Goal: Task Accomplishment & Management: Use online tool/utility

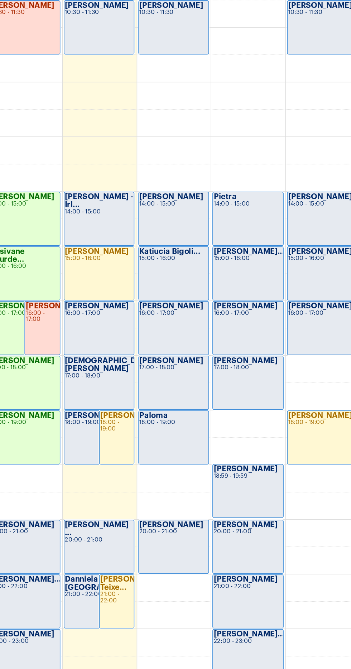
scroll to position [226, 0]
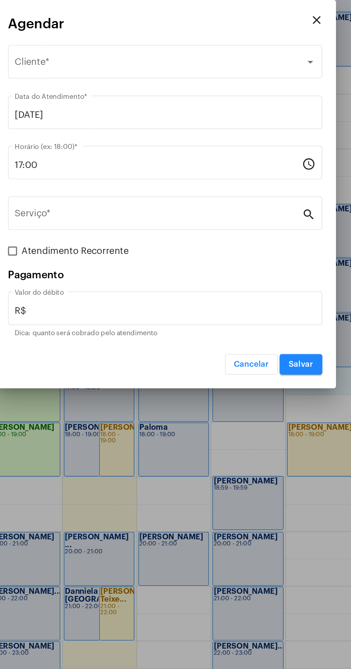
click at [101, 253] on span "Selecione o Cliente" at bounding box center [172, 253] width 183 height 6
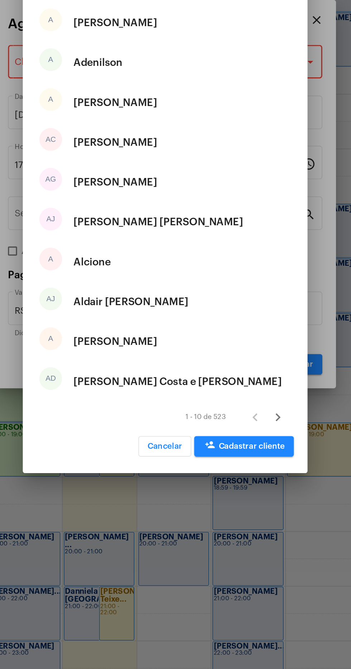
click at [200, 577] on div at bounding box center [175, 334] width 351 height 669
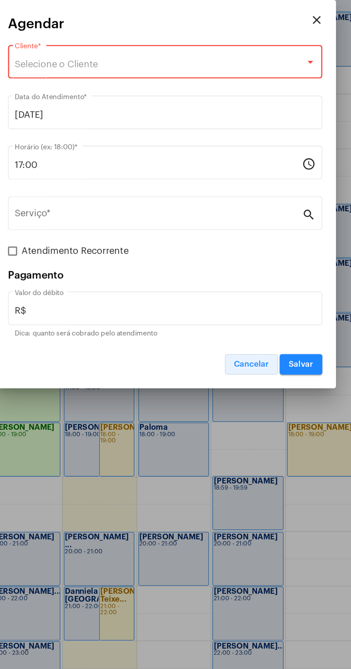
click at [231, 438] on button "Cancelar" at bounding box center [229, 441] width 33 height 13
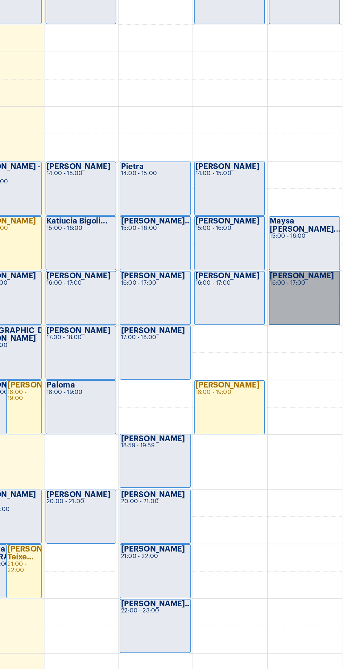
click at [324, 426] on link "[PERSON_NAME] 16:00 - 17:00" at bounding box center [321, 427] width 45 height 34
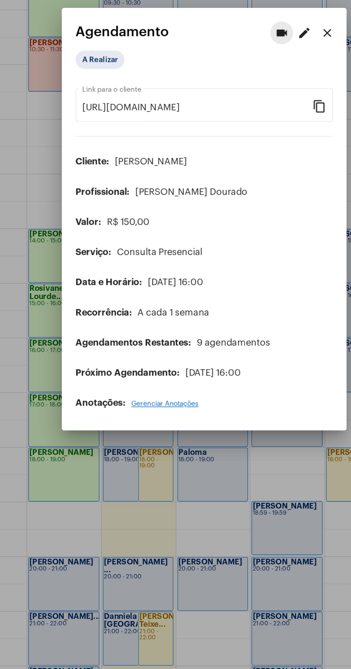
click at [231, 214] on button "videocam" at bounding box center [224, 217] width 14 height 14
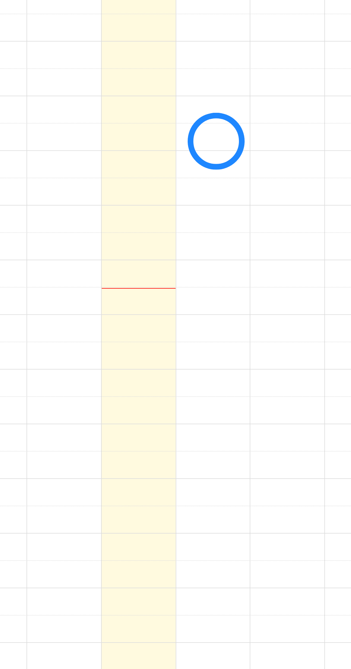
scroll to position [207, 0]
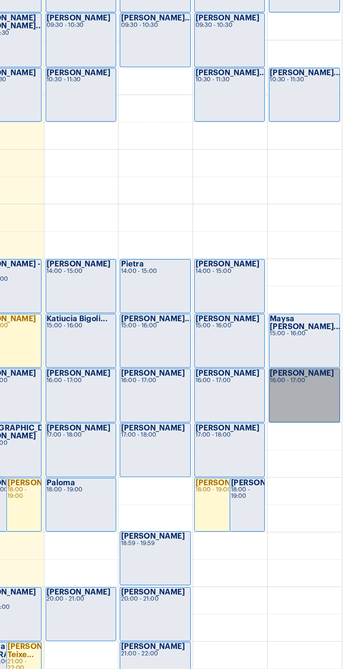
click at [323, 442] on link "[PERSON_NAME] 16:00 - 17:00" at bounding box center [321, 446] width 45 height 34
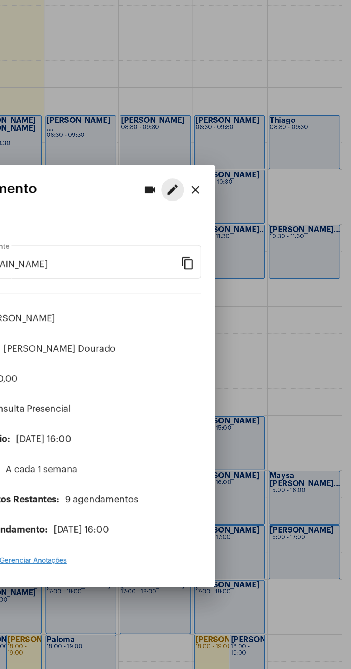
click at [238, 213] on mat-icon "edit" at bounding box center [238, 217] width 9 height 9
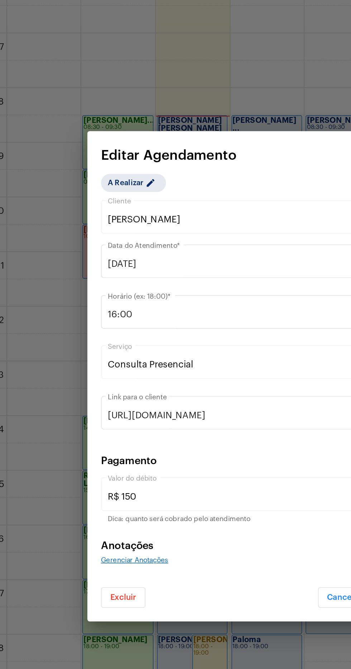
click at [145, 296] on input "16:00" at bounding box center [171, 296] width 181 height 6
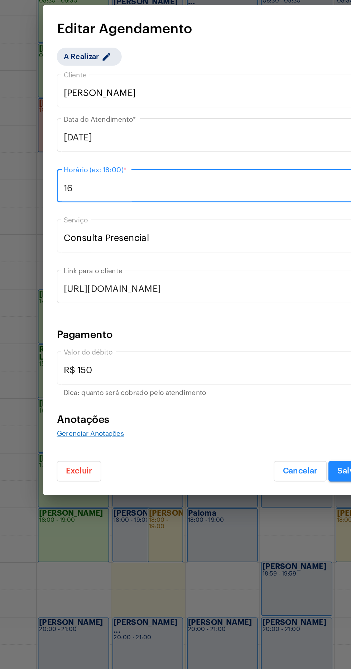
type input "1"
type input "17:00"
click at [172, 261] on input "[DATE]" at bounding box center [175, 264] width 189 height 6
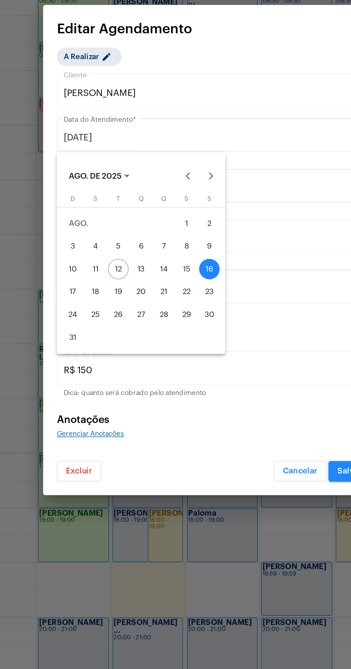
click at [158, 347] on div "15" at bounding box center [158, 346] width 13 height 13
type input "[DATE]"
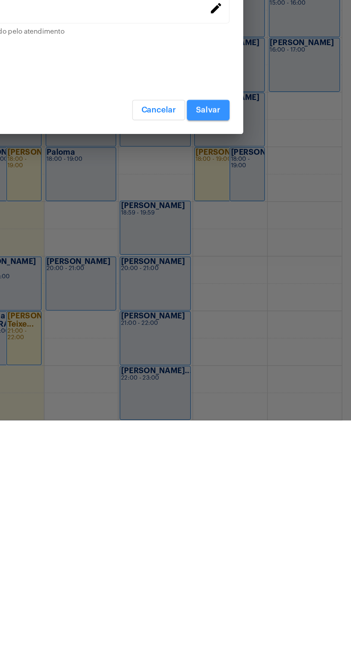
click at [264, 469] on button "Salvar" at bounding box center [261, 474] width 27 height 13
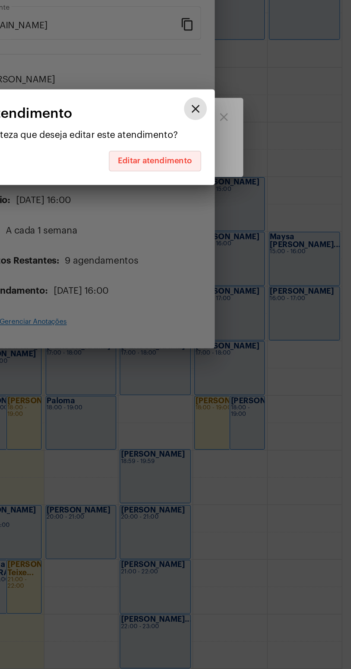
click at [241, 349] on span "Editar atendimento" at bounding box center [227, 349] width 47 height 5
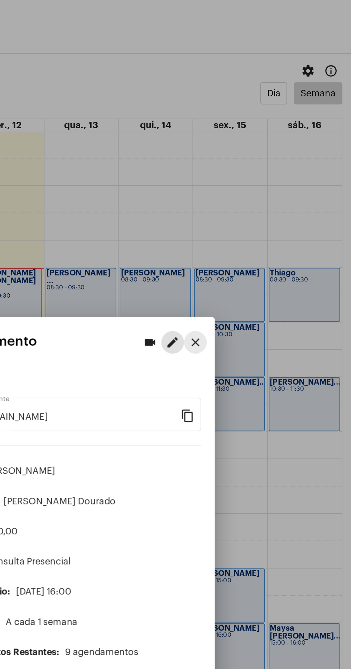
click at [257, 213] on mat-icon "close" at bounding box center [253, 217] width 9 height 9
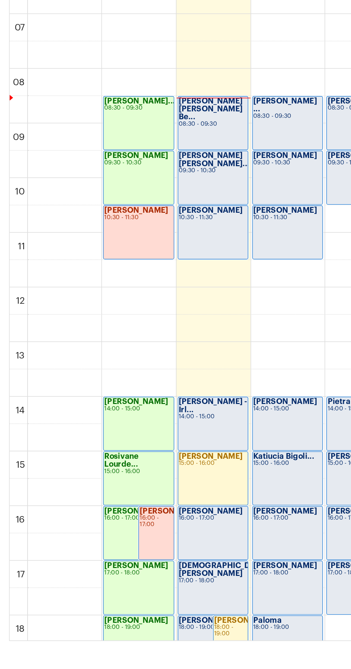
scroll to position [35, 0]
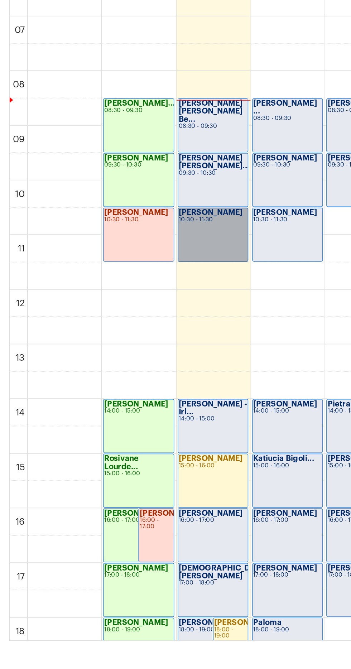
click at [132, 410] on link "[PERSON_NAME] 10:30 - 11:30" at bounding box center [134, 414] width 44 height 34
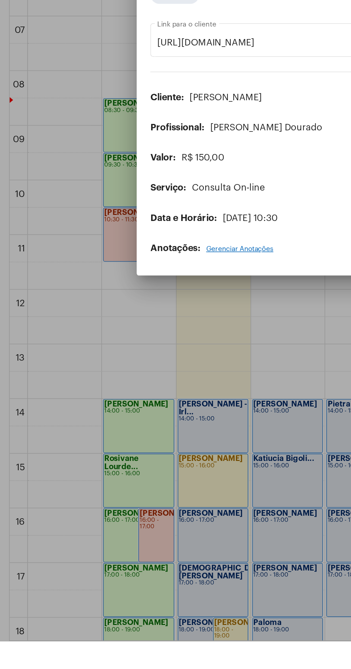
click at [109, 669] on div at bounding box center [175, 334] width 351 height 669
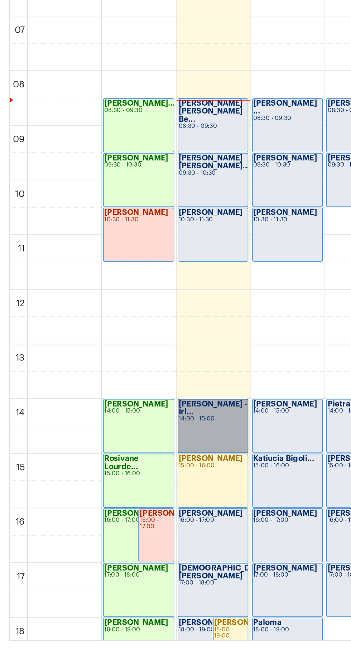
click at [132, 534] on link "[PERSON_NAME] - Irl... 14:00 - 15:00" at bounding box center [134, 534] width 44 height 34
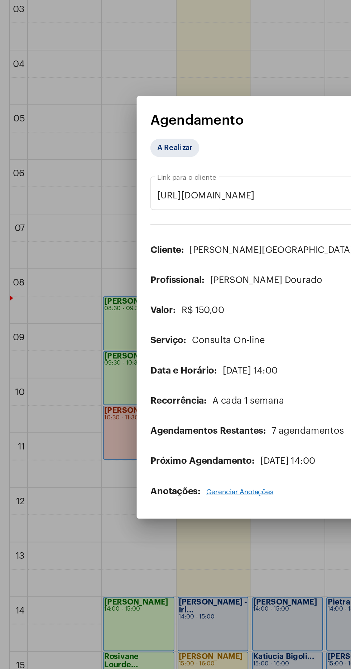
click at [105, 251] on div "[URL][DOMAIN_NAME] Link para o cliente" at bounding box center [171, 262] width 145 height 23
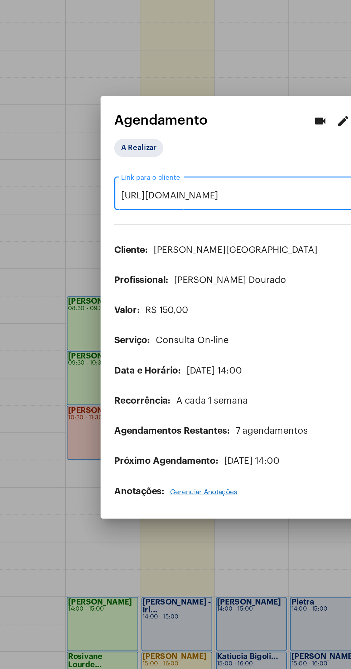
scroll to position [0, 58]
click at [104, 231] on mat-chip "A Realizar" at bounding box center [110, 234] width 31 height 11
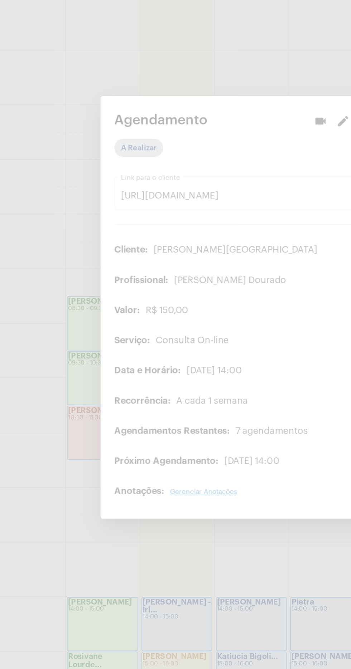
scroll to position [0, 0]
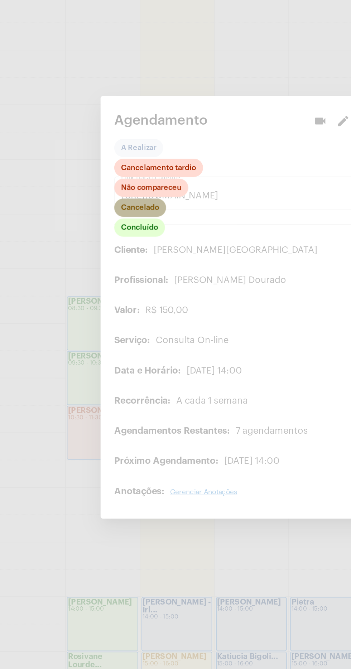
click at [102, 266] on mat-chip "Cancelado" at bounding box center [111, 271] width 33 height 11
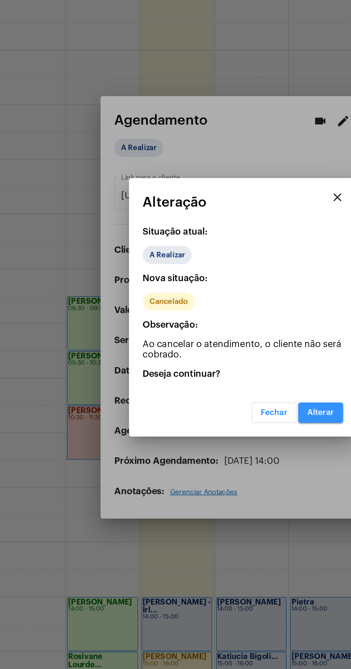
click at [224, 400] on span "Alterar" at bounding box center [224, 401] width 17 height 5
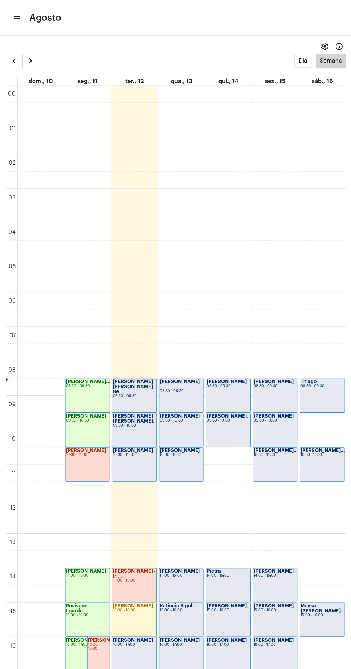
click at [15, 18] on mat-icon "menu" at bounding box center [16, 18] width 7 height 9
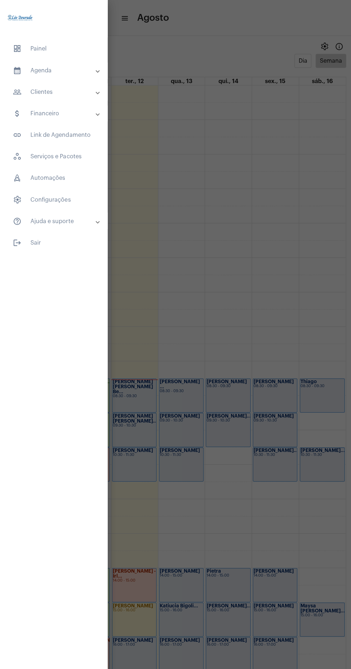
click at [38, 70] on mat-panel-title "calendar_month_outlined Agenda" at bounding box center [54, 70] width 83 height 9
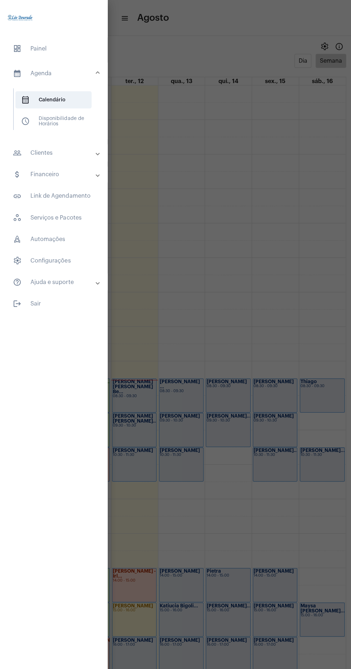
click at [38, 76] on mat-panel-title "calendar_month_outlined Agenda" at bounding box center [54, 73] width 83 height 9
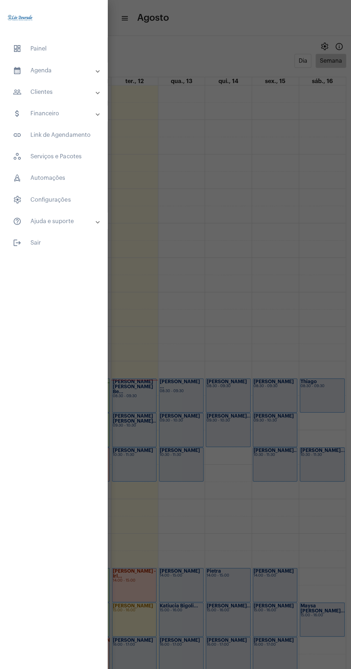
click at [30, 92] on mat-panel-title "people_outline Clientes" at bounding box center [54, 91] width 83 height 9
click at [51, 123] on span "people_outline Meus Clientes" at bounding box center [53, 122] width 76 height 17
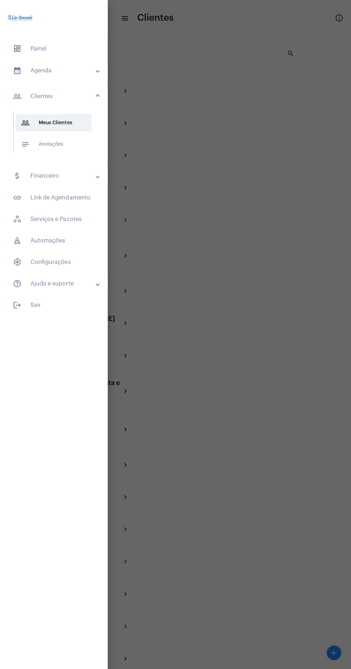
click at [45, 53] on span "dashboard Painel" at bounding box center [53, 48] width 93 height 17
click at [32, 48] on span "dashboard Painel" at bounding box center [53, 48] width 93 height 17
click at [31, 48] on span "dashboard Painel" at bounding box center [53, 48] width 93 height 17
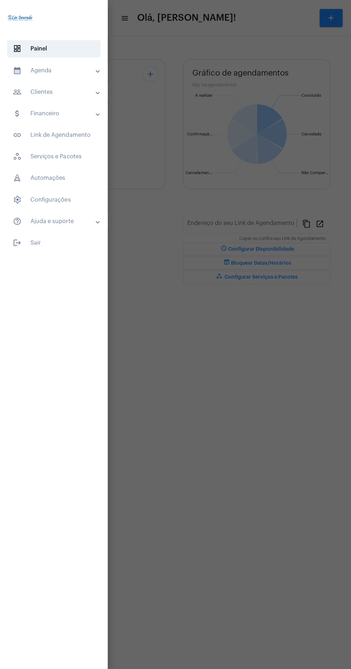
type input "[URL][DOMAIN_NAME][PERSON_NAME]"
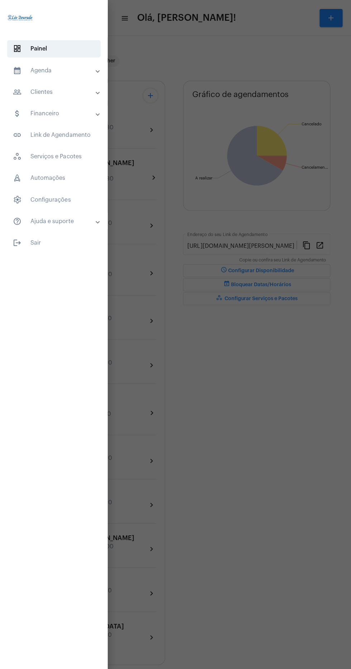
click at [61, 47] on span "dashboard Painel" at bounding box center [53, 48] width 93 height 17
click at [205, 383] on div at bounding box center [175, 334] width 351 height 669
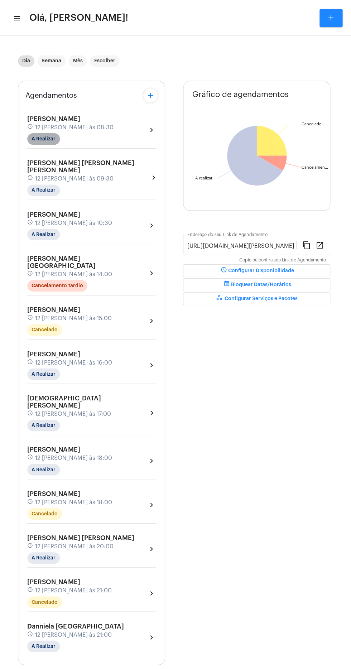
click at [31, 140] on mat-chip "A Realizar" at bounding box center [43, 138] width 33 height 11
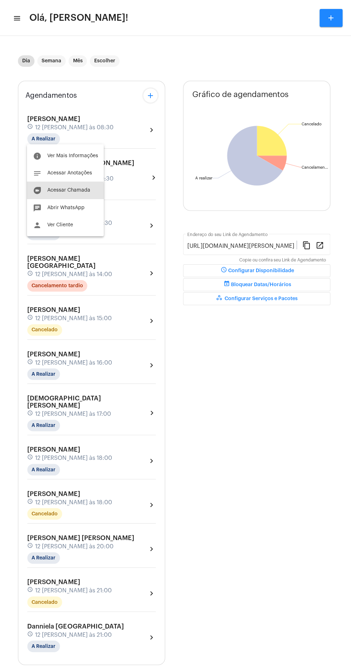
click at [50, 194] on button "duo [PERSON_NAME]" at bounding box center [65, 189] width 77 height 17
